Goal: Use online tool/utility: Utilize a website feature to perform a specific function

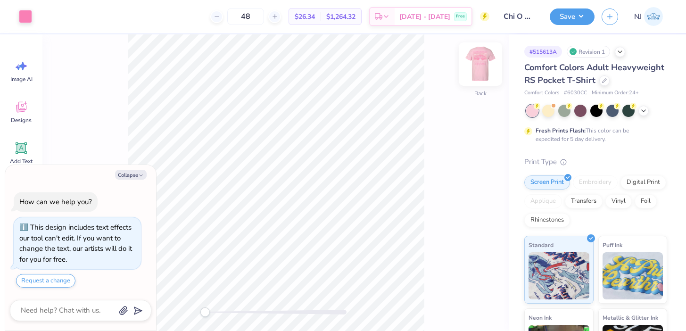
click at [482, 67] on img at bounding box center [480, 64] width 38 height 38
type textarea "x"
click at [125, 170] on button "Collapse" at bounding box center [131, 175] width 32 height 10
type textarea "x"
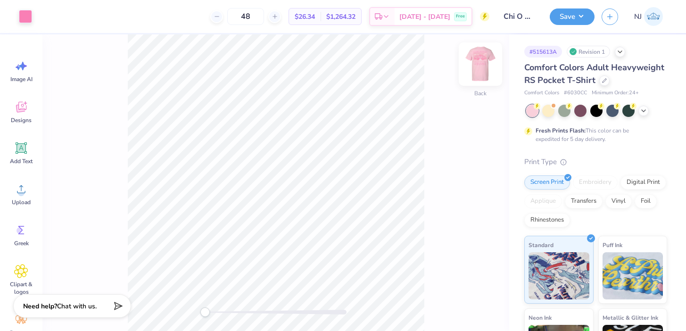
click at [477, 73] on img at bounding box center [480, 64] width 38 height 38
drag, startPoint x: 213, startPoint y: 309, endPoint x: 224, endPoint y: 309, distance: 11.8
click at [224, 310] on div at bounding box center [275, 312] width 141 height 5
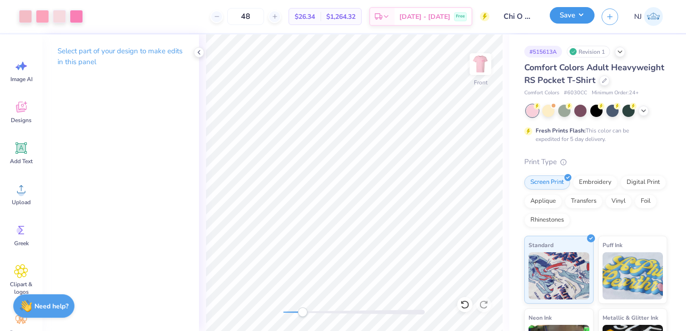
click at [556, 12] on button "Save" at bounding box center [572, 15] width 45 height 16
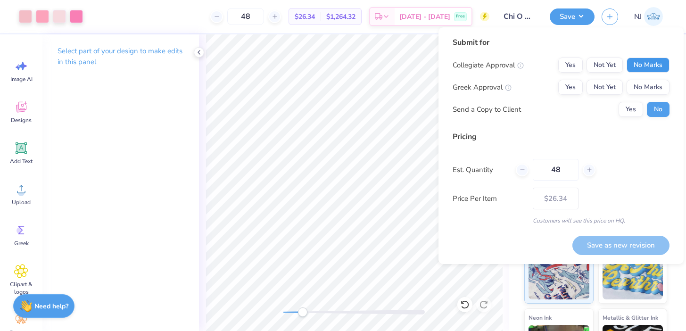
click at [646, 59] on button "No Marks" at bounding box center [647, 65] width 43 height 15
click at [568, 92] on button "Yes" at bounding box center [570, 87] width 25 height 15
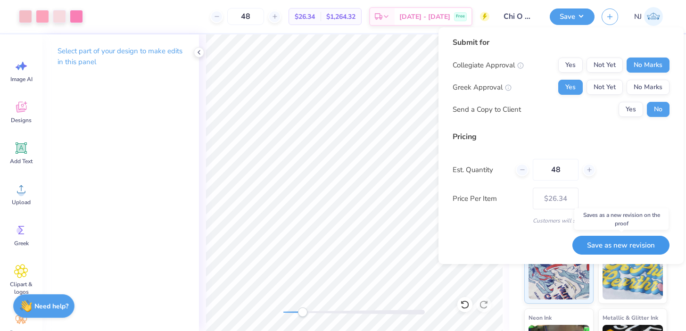
click at [605, 247] on button "Save as new revision" at bounding box center [620, 245] width 97 height 19
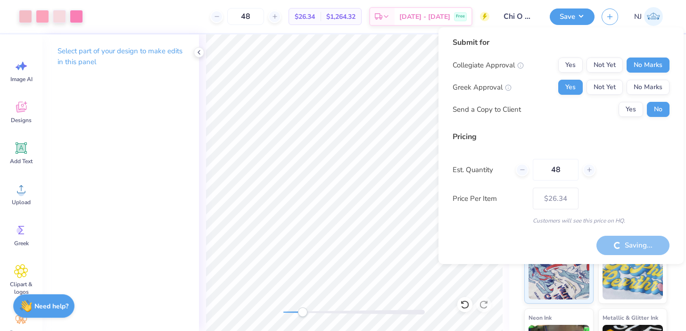
type input "– –"
